Goal: Task Accomplishment & Management: Use online tool/utility

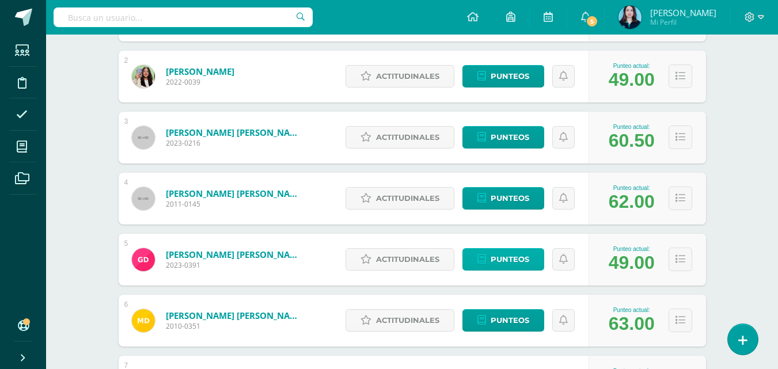
scroll to position [288, 0]
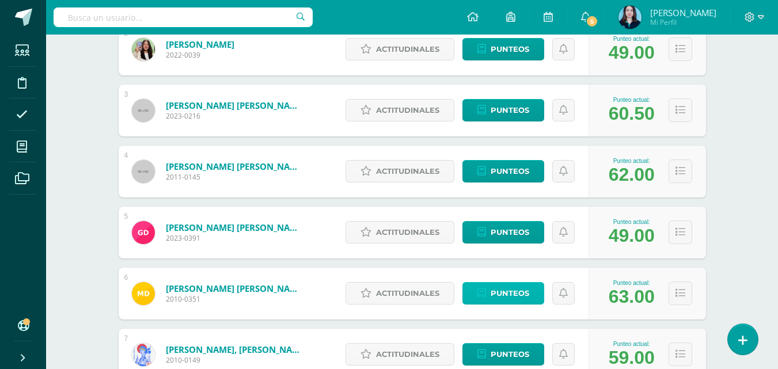
click at [481, 296] on icon at bounding box center [481, 293] width 9 height 10
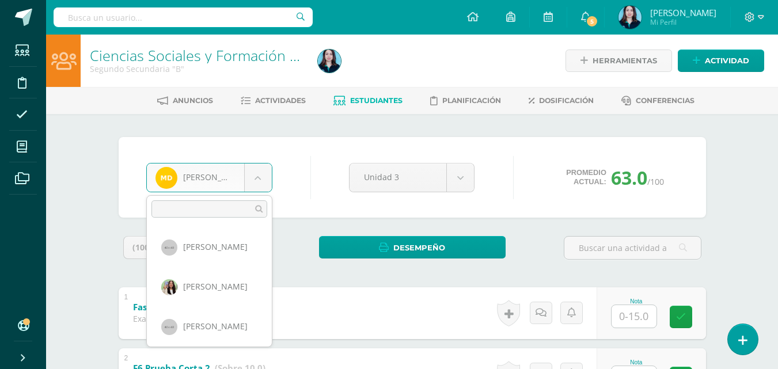
scroll to position [119, 0]
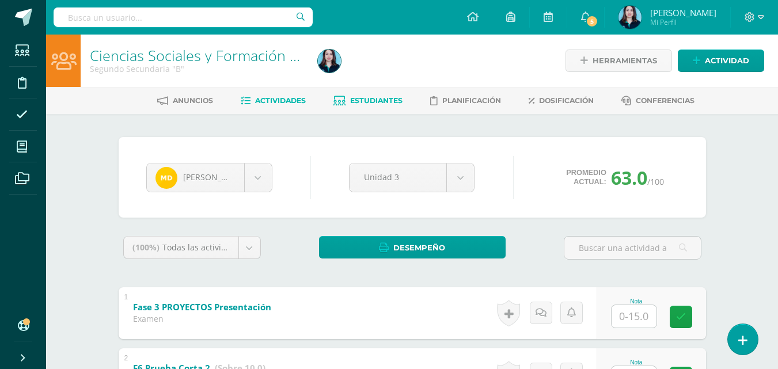
click at [264, 102] on span "Actividades" at bounding box center [280, 100] width 51 height 9
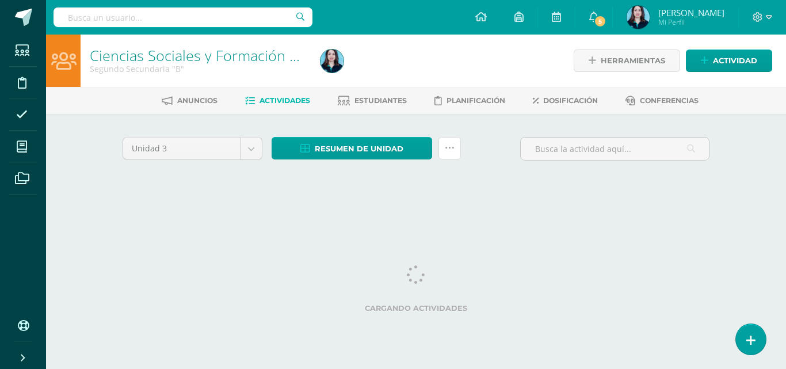
click at [444, 153] on link at bounding box center [450, 148] width 22 height 22
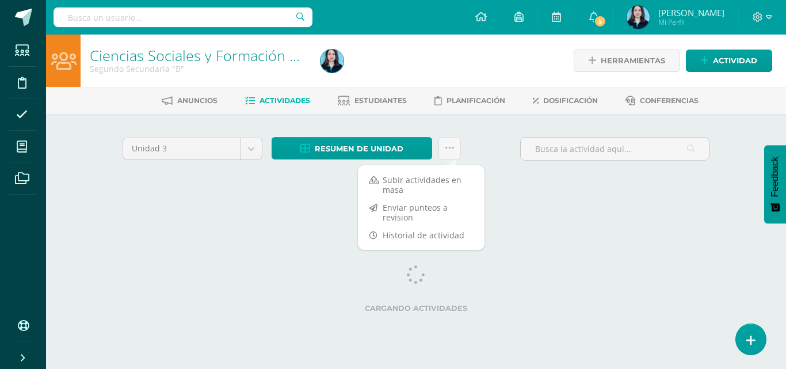
click at [442, 181] on div "Unidad 3 Unidad 1 Unidad 2 Unidad 3 Unidad 4 Resumen de unidad Descargar como H…" at bounding box center [416, 164] width 596 height 55
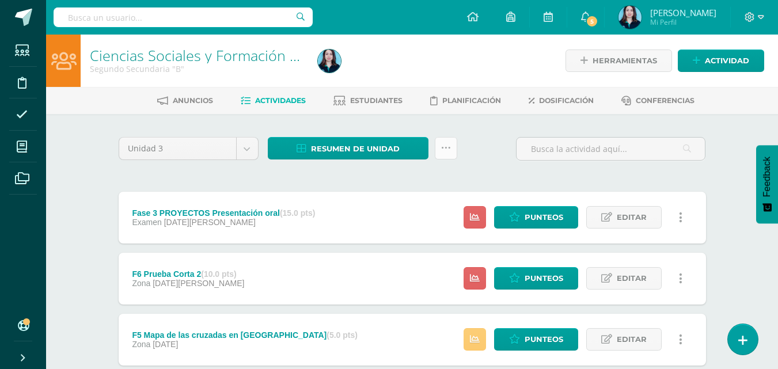
click at [446, 148] on icon at bounding box center [446, 148] width 10 height 10
click at [448, 144] on icon at bounding box center [446, 148] width 10 height 10
click at [442, 147] on icon at bounding box center [446, 148] width 10 height 10
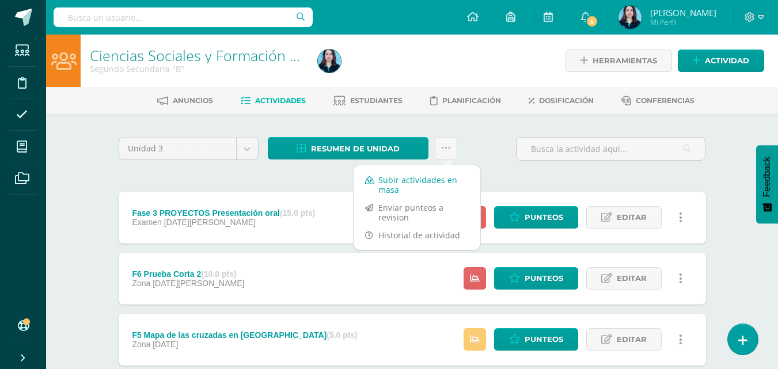
click at [447, 178] on link "Subir actividades en masa" at bounding box center [416, 185] width 127 height 28
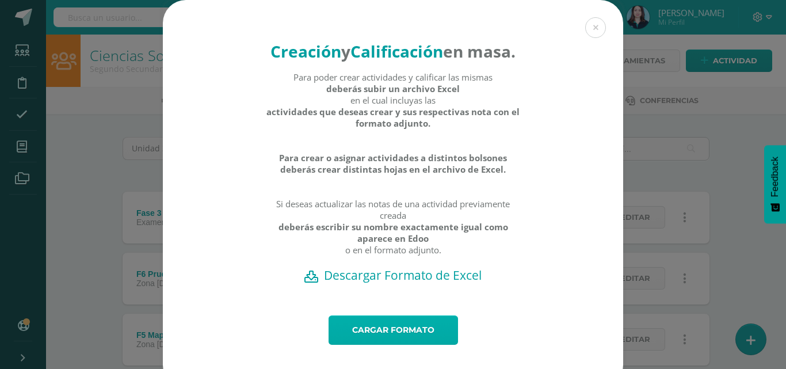
click at [397, 345] on link "Cargar formato" at bounding box center [394, 329] width 130 height 29
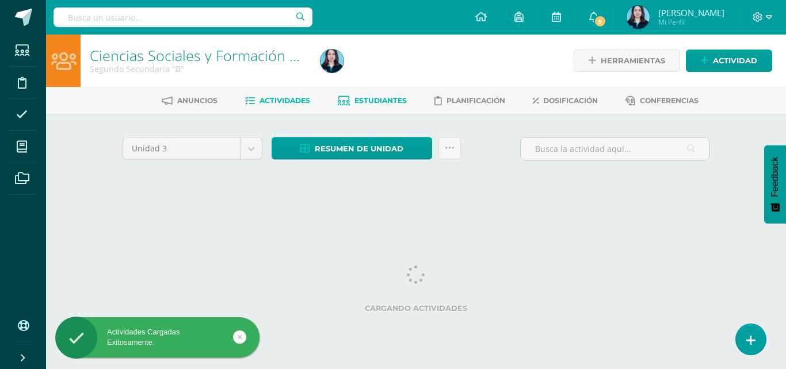
click at [393, 104] on span "Estudiantes" at bounding box center [381, 100] width 52 height 9
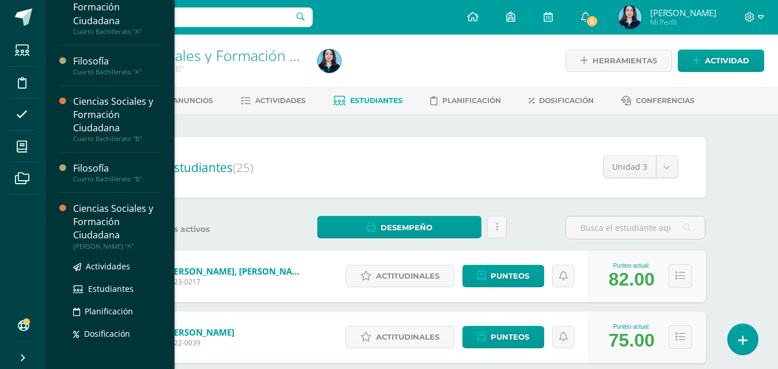
scroll to position [363, 0]
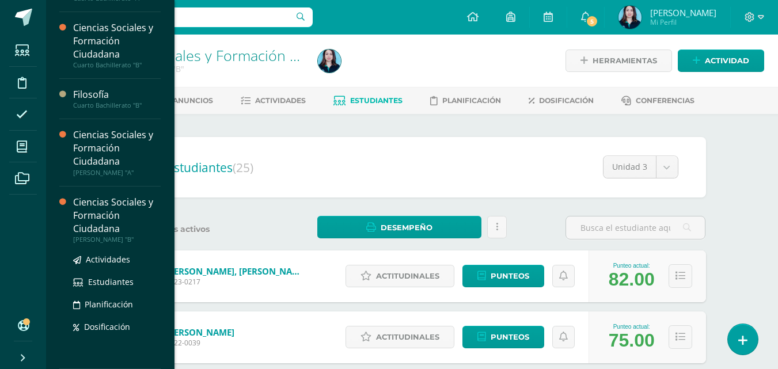
click at [101, 222] on div "Ciencias Sociales y Formación Ciudadana" at bounding box center [117, 216] width 88 height 40
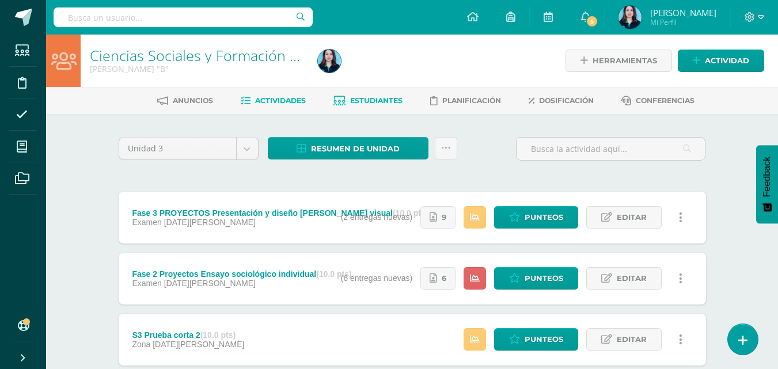
click at [387, 96] on link "Estudiantes" at bounding box center [367, 101] width 69 height 18
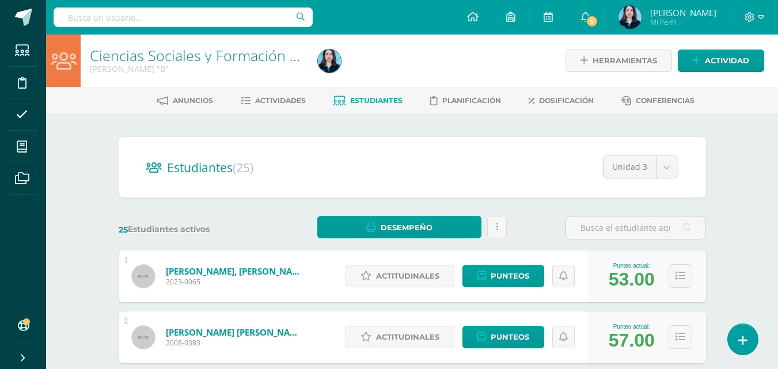
scroll to position [248, 0]
click at [288, 170] on h2 "Estudiantes (25)" at bounding box center [412, 167] width 532 height 24
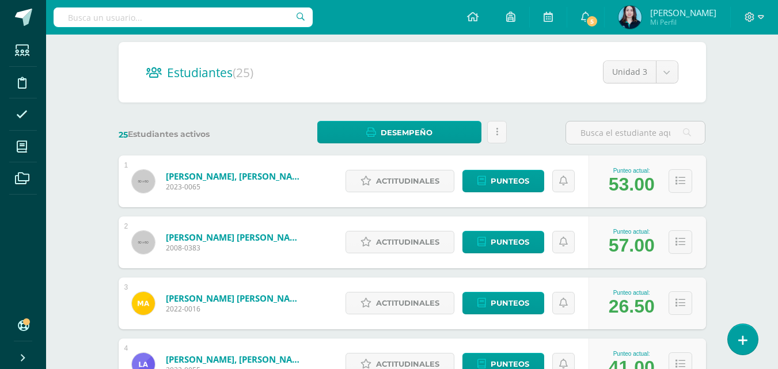
scroll to position [0, 0]
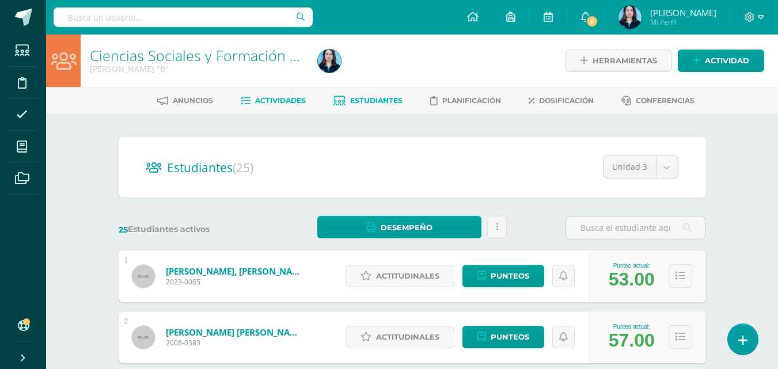
click at [271, 100] on span "Actividades" at bounding box center [280, 100] width 51 height 9
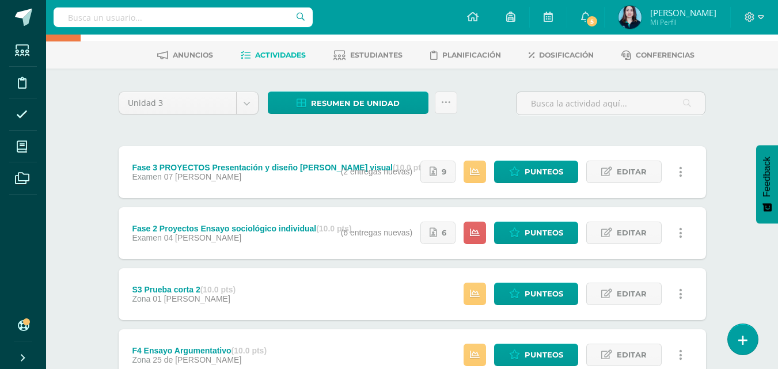
scroll to position [58, 0]
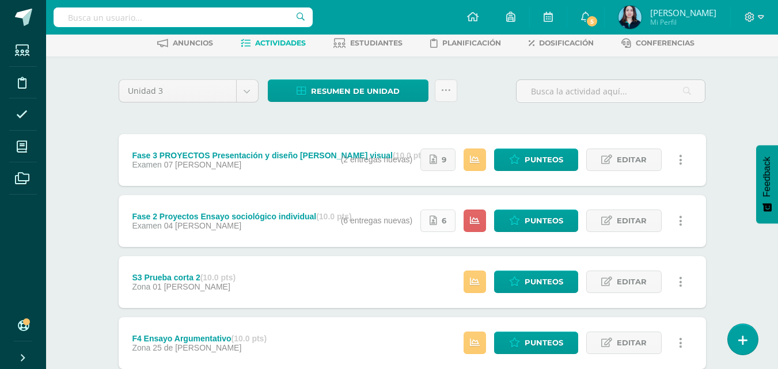
click at [434, 215] on link "6" at bounding box center [437, 221] width 35 height 22
click at [549, 218] on span "Punteos" at bounding box center [543, 220] width 39 height 21
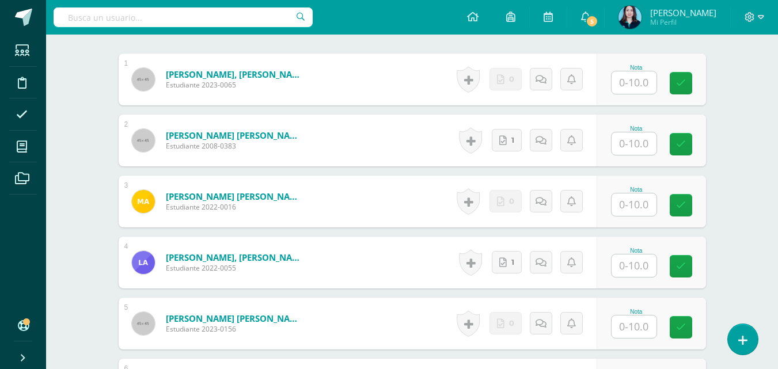
scroll to position [347, 0]
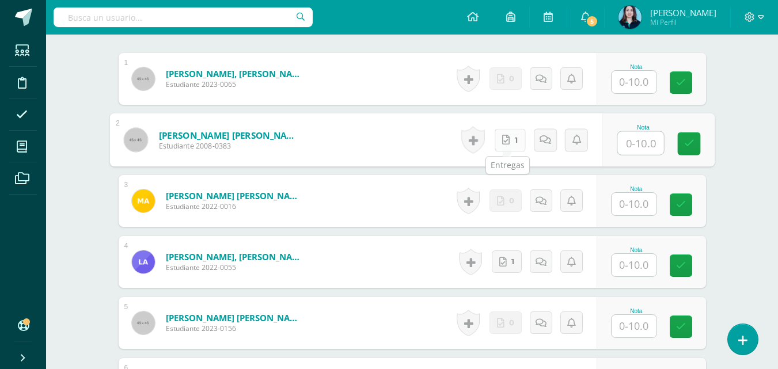
click at [504, 142] on icon at bounding box center [505, 140] width 7 height 10
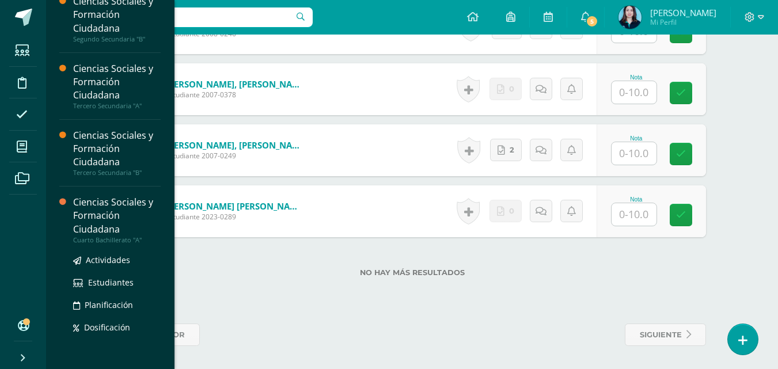
scroll to position [0, 0]
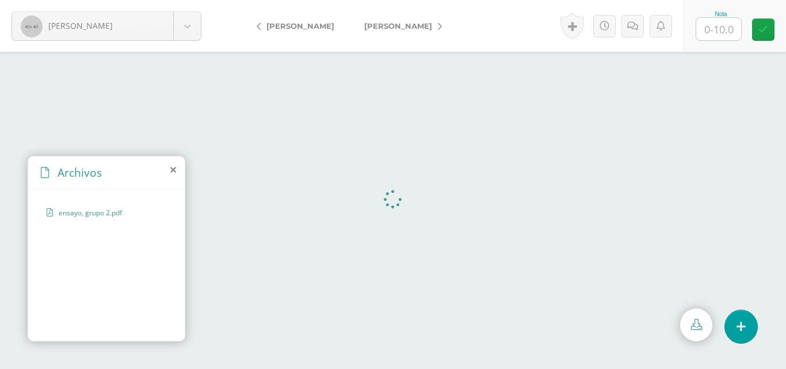
click at [176, 170] on icon at bounding box center [173, 169] width 6 height 9
